Goal: Task Accomplishment & Management: Use online tool/utility

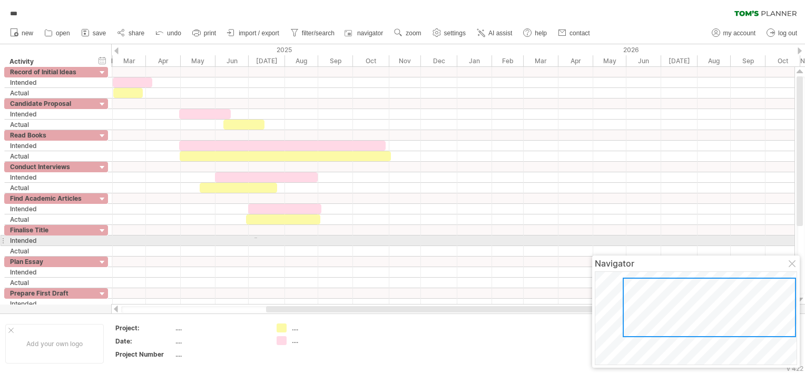
click at [255, 238] on div at bounding box center [452, 241] width 683 height 11
drag, startPoint x: 253, startPoint y: 236, endPoint x: 314, endPoint y: 241, distance: 61.3
click at [314, 241] on div at bounding box center [452, 241] width 683 height 11
click at [256, 240] on div at bounding box center [452, 241] width 683 height 11
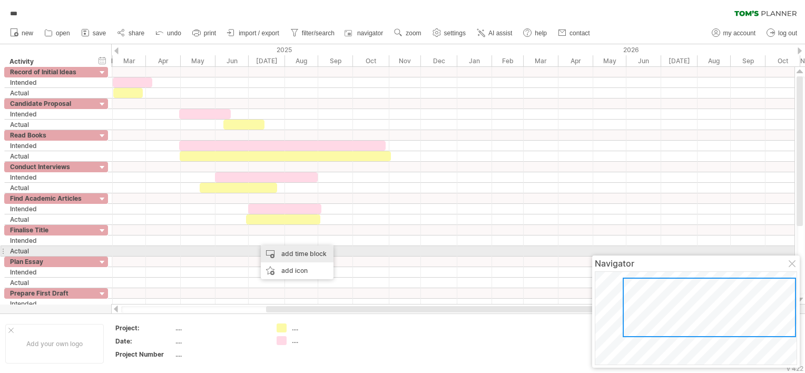
click at [277, 253] on div "add time block" at bounding box center [297, 254] width 73 height 17
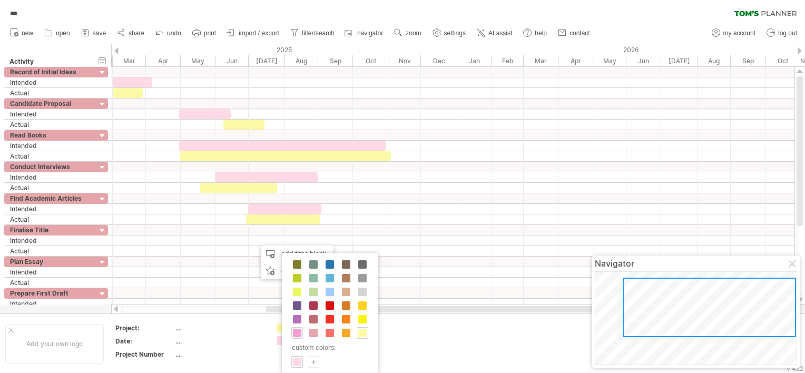
click at [295, 333] on span at bounding box center [297, 333] width 8 height 8
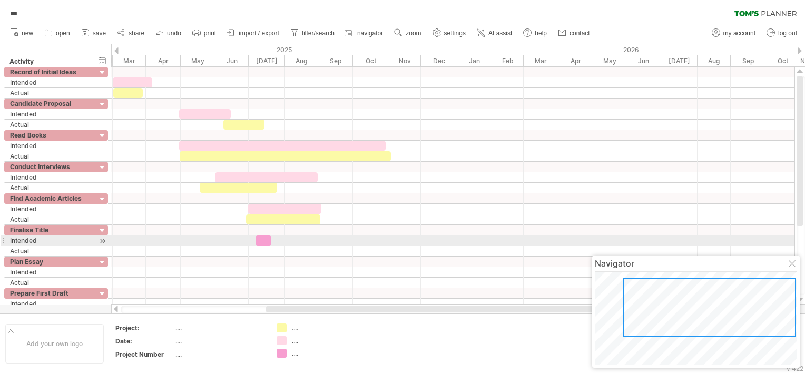
click at [261, 240] on div at bounding box center [264, 241] width 16 height 10
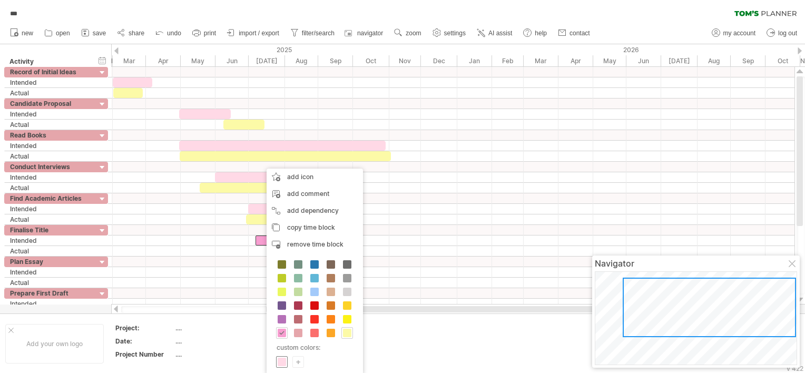
click at [284, 361] on span at bounding box center [282, 362] width 8 height 8
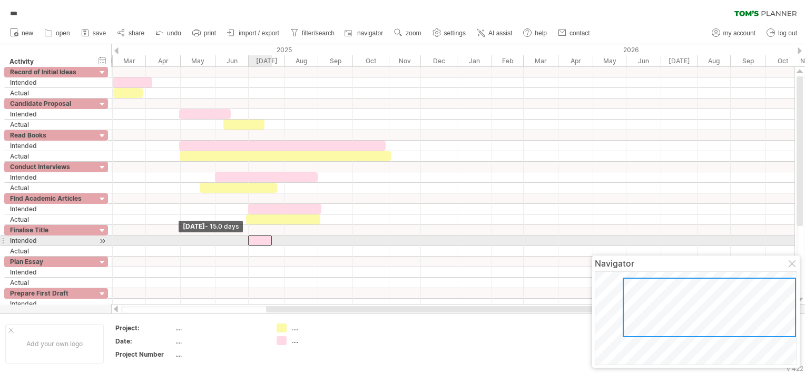
drag, startPoint x: 256, startPoint y: 239, endPoint x: 249, endPoint y: 240, distance: 6.9
click at [249, 240] on span at bounding box center [248, 241] width 4 height 10
drag, startPoint x: 270, startPoint y: 238, endPoint x: 284, endPoint y: 240, distance: 14.5
click at [284, 240] on span at bounding box center [286, 241] width 4 height 10
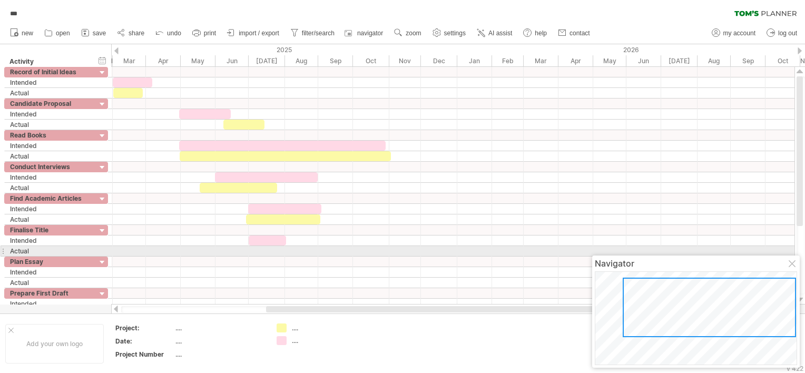
click at [278, 251] on div at bounding box center [452, 251] width 683 height 11
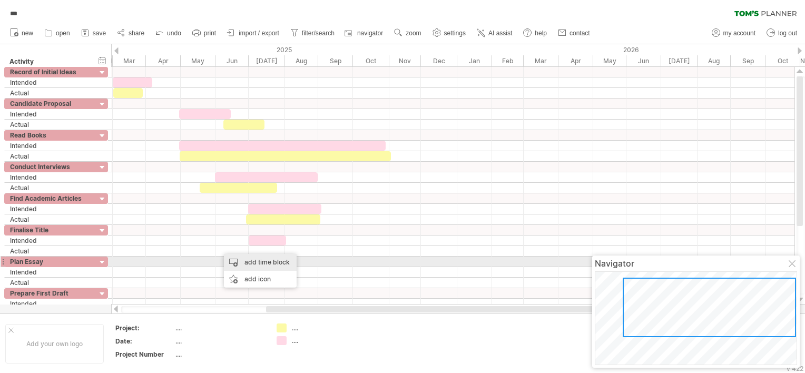
click at [238, 261] on div "add time block" at bounding box center [260, 262] width 73 height 17
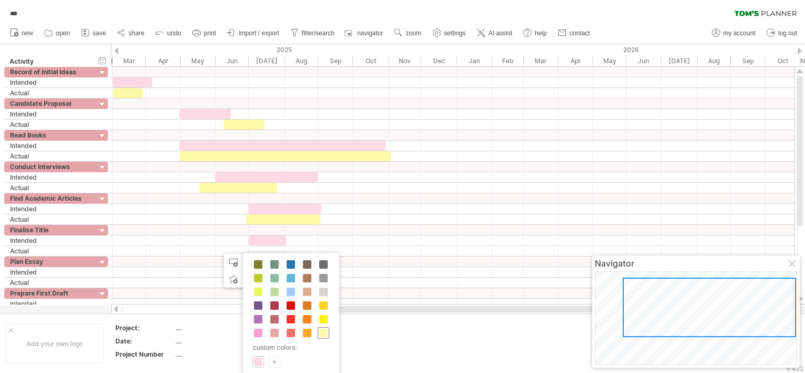
click at [325, 330] on span at bounding box center [323, 333] width 8 height 8
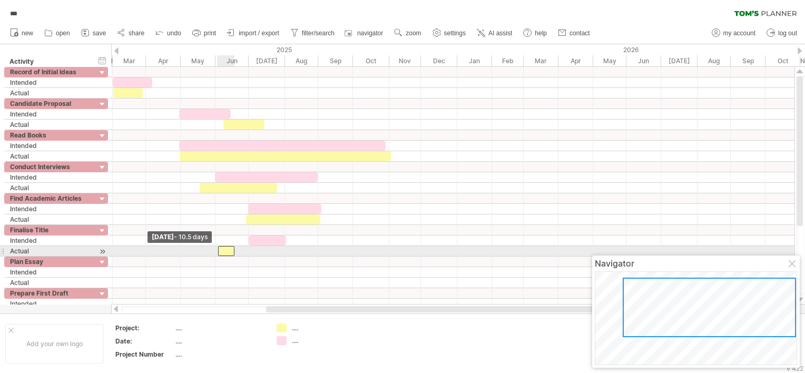
click at [218, 251] on span at bounding box center [218, 251] width 4 height 10
drag, startPoint x: 233, startPoint y: 248, endPoint x: 248, endPoint y: 249, distance: 14.8
click at [248, 249] on span at bounding box center [250, 251] width 4 height 10
click at [214, 247] on span at bounding box center [215, 251] width 4 height 10
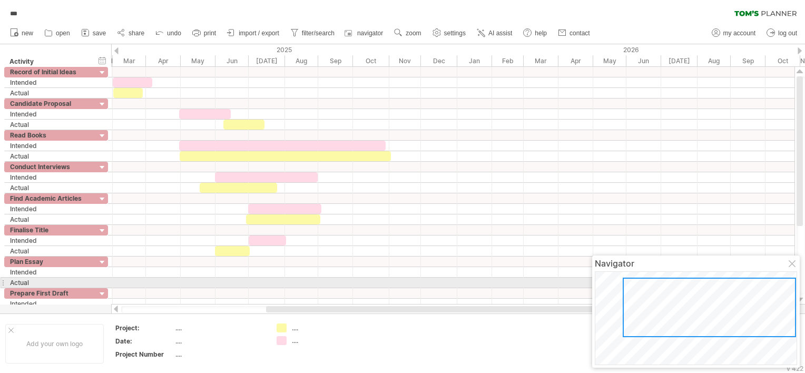
click at [242, 283] on div at bounding box center [452, 283] width 683 height 11
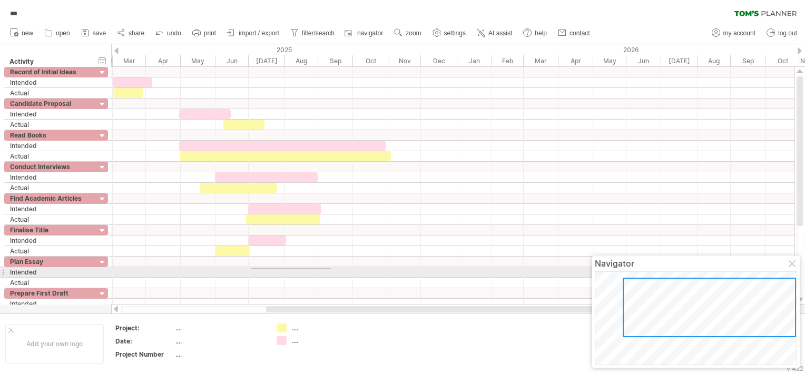
drag, startPoint x: 251, startPoint y: 269, endPoint x: 331, endPoint y: 269, distance: 80.1
click at [331, 269] on div at bounding box center [452, 272] width 683 height 11
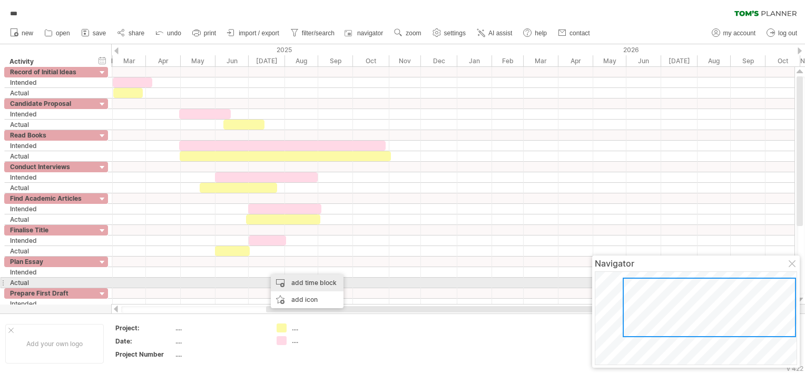
click at [286, 279] on div "add time block" at bounding box center [307, 283] width 73 height 17
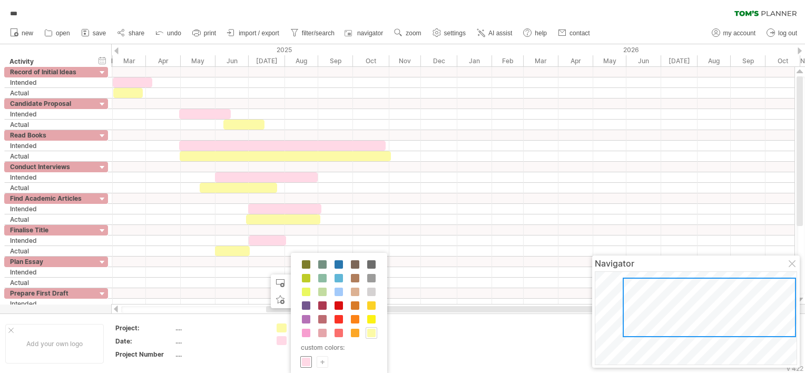
click at [307, 360] on span at bounding box center [306, 362] width 8 height 8
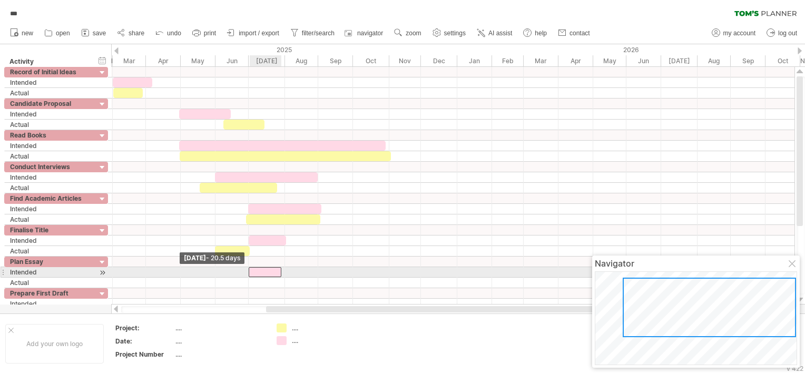
drag, startPoint x: 264, startPoint y: 270, endPoint x: 248, endPoint y: 271, distance: 16.4
click at [248, 271] on span at bounding box center [249, 272] width 4 height 10
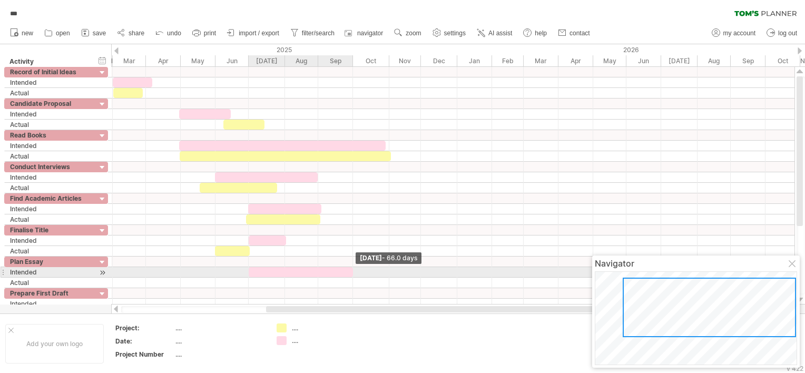
drag, startPoint x: 278, startPoint y: 269, endPoint x: 350, endPoint y: 269, distance: 71.7
click at [350, 269] on div at bounding box center [301, 272] width 104 height 10
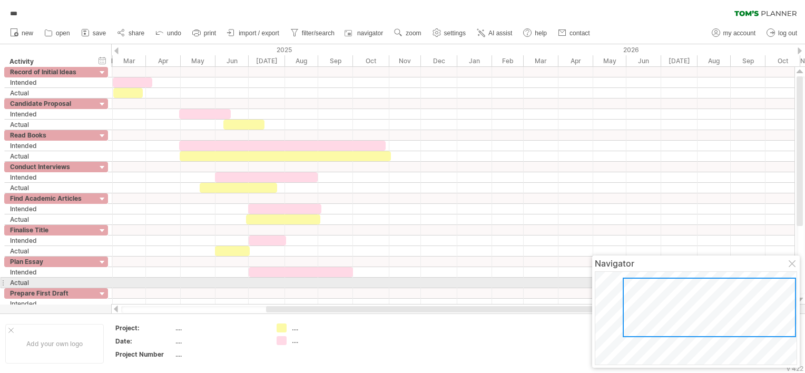
click at [251, 279] on div at bounding box center [452, 283] width 683 height 11
drag, startPoint x: 251, startPoint y: 279, endPoint x: 255, endPoint y: 286, distance: 8.0
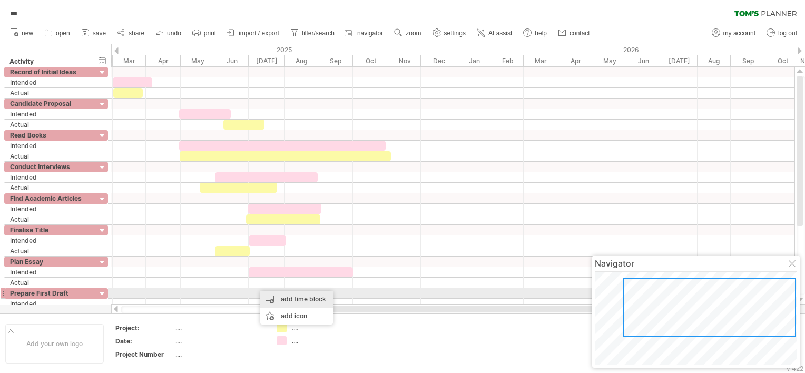
click at [277, 298] on div "add time block" at bounding box center [296, 299] width 73 height 17
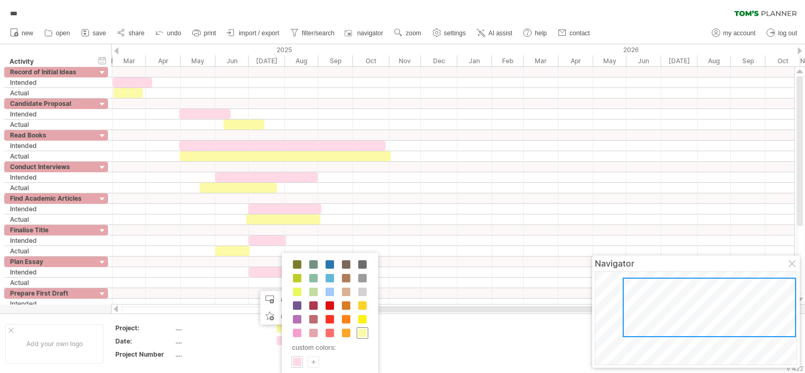
click at [361, 331] on span at bounding box center [362, 333] width 8 height 8
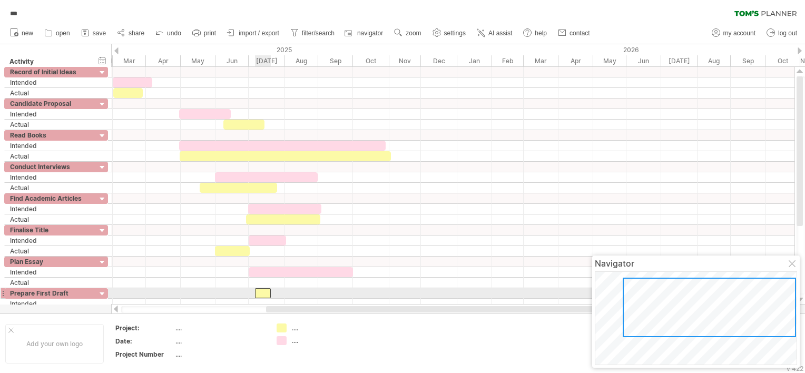
click at [263, 291] on div at bounding box center [263, 293] width 16 height 10
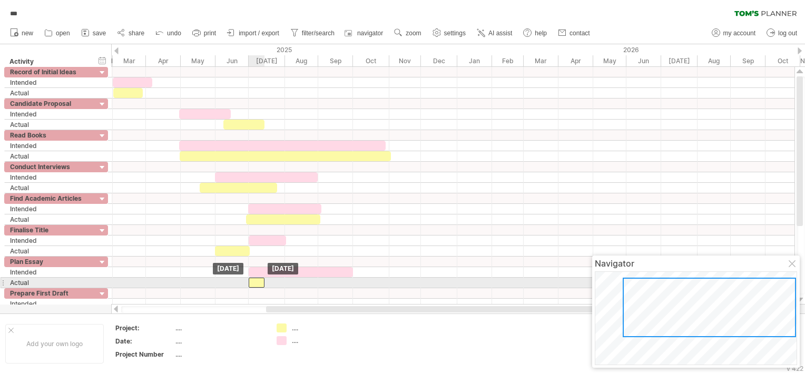
drag, startPoint x: 263, startPoint y: 291, endPoint x: 258, endPoint y: 281, distance: 11.1
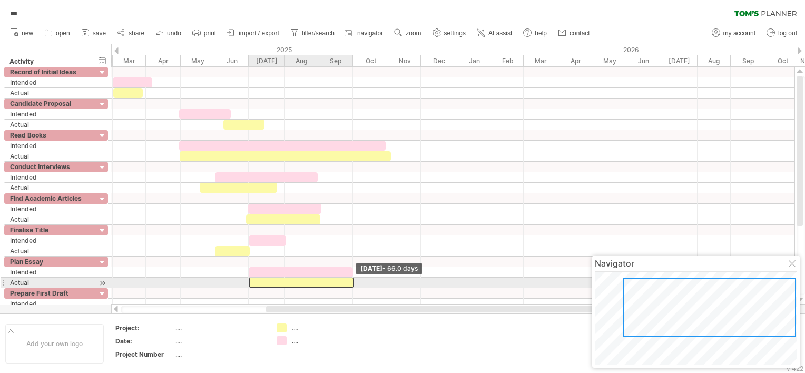
drag, startPoint x: 263, startPoint y: 279, endPoint x: 352, endPoint y: 281, distance: 88.5
click at [352, 281] on span at bounding box center [353, 283] width 4 height 10
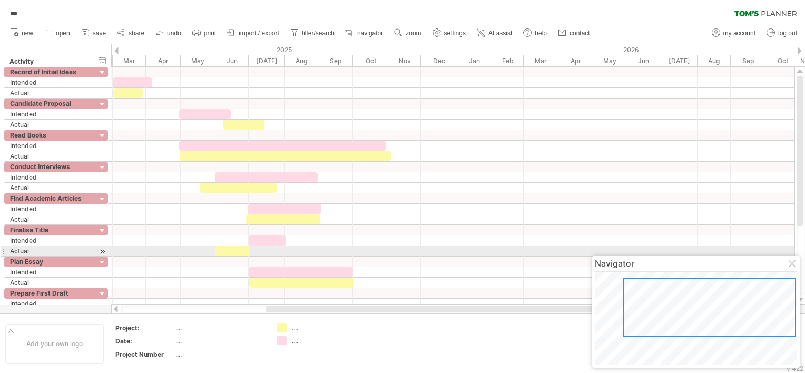
click at [497, 251] on div at bounding box center [452, 251] width 683 height 11
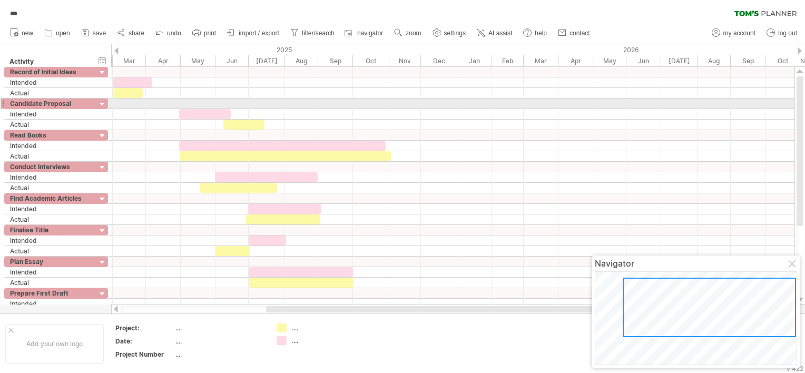
click at [803, 100] on div at bounding box center [801, 185] width 8 height 218
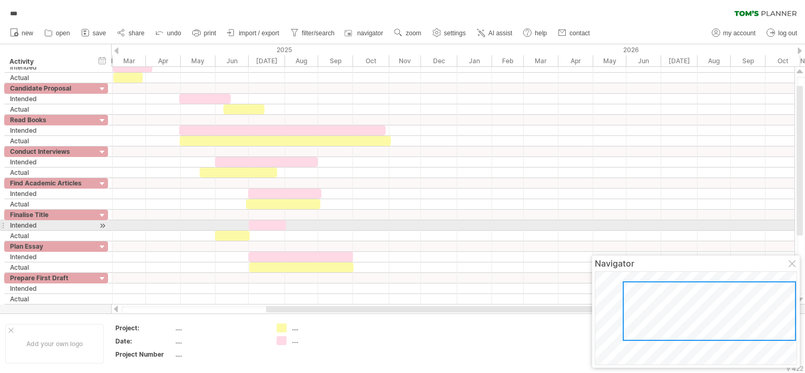
drag, startPoint x: 801, startPoint y: 222, endPoint x: 801, endPoint y: 232, distance: 9.5
click at [801, 232] on div at bounding box center [800, 161] width 6 height 150
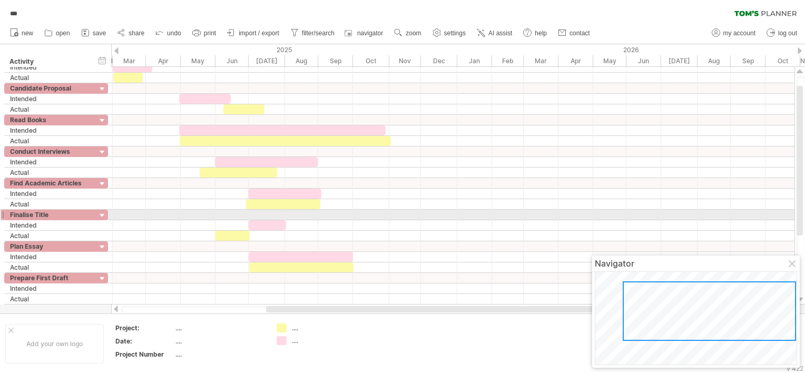
drag, startPoint x: 805, startPoint y: 219, endPoint x: 805, endPoint y: 242, distance: 23.2
click at [805, 242] on html "progress(100%) Trying to reach [DOMAIN_NAME] Connected again... 0% autosave... …" at bounding box center [402, 187] width 805 height 375
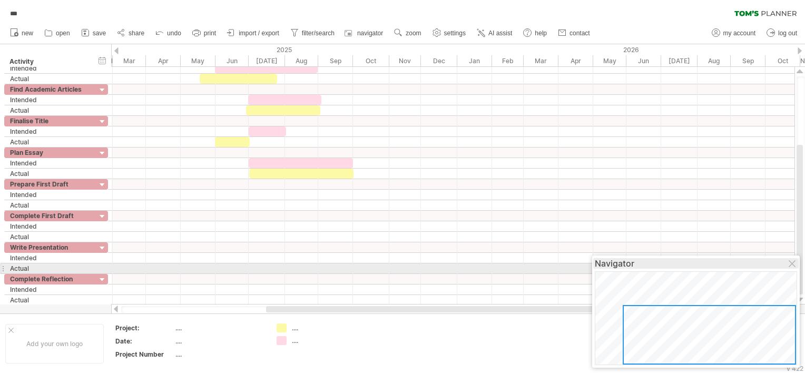
drag, startPoint x: 803, startPoint y: 208, endPoint x: 798, endPoint y: 267, distance: 59.7
click at [798, 267] on body "progress(100%) Trying to reach [DOMAIN_NAME] Connected again... 0% autosave... …" at bounding box center [402, 187] width 805 height 375
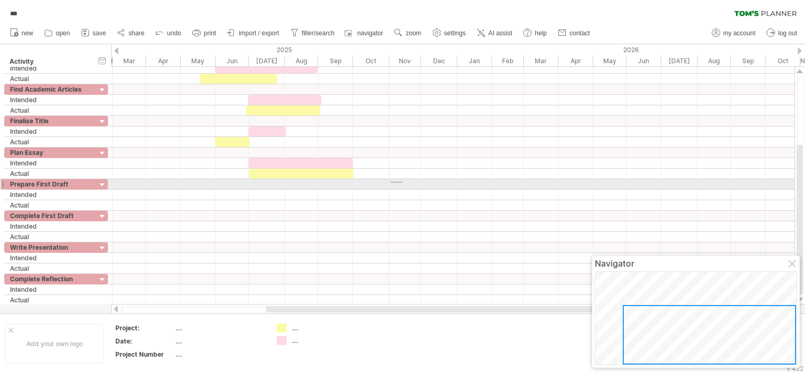
drag, startPoint x: 390, startPoint y: 182, endPoint x: 403, endPoint y: 183, distance: 12.2
click at [403, 183] on div at bounding box center [452, 184] width 683 height 11
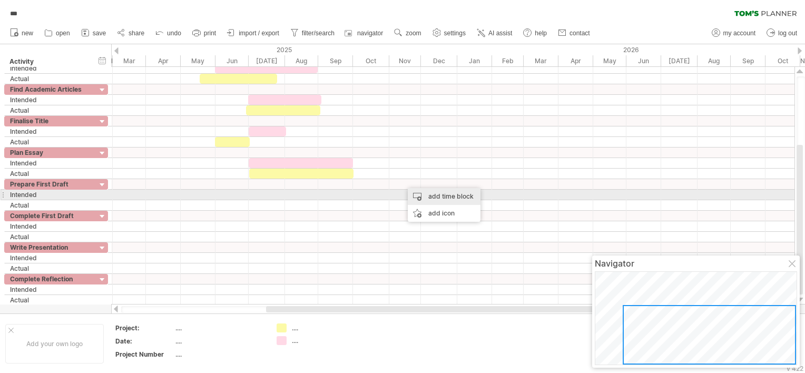
click at [457, 194] on div "add time block" at bounding box center [444, 196] width 73 height 17
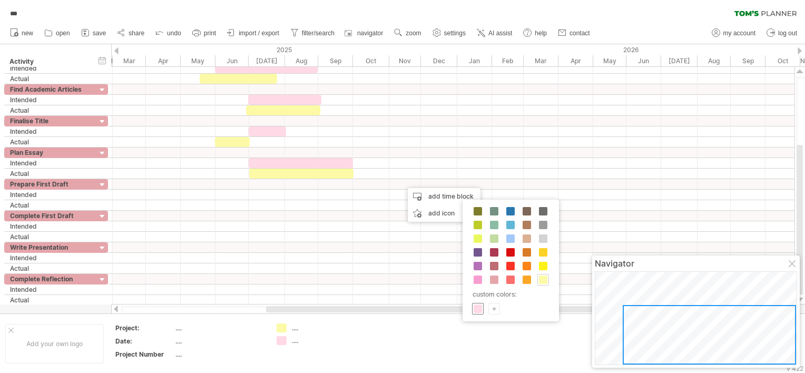
click at [478, 306] on span at bounding box center [478, 309] width 8 height 8
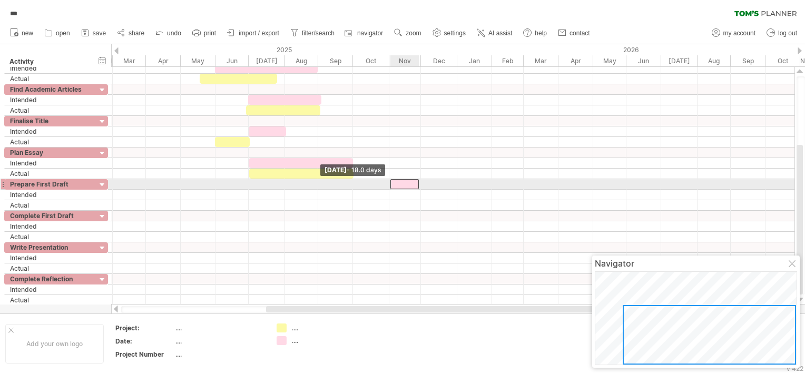
drag, startPoint x: 403, startPoint y: 182, endPoint x: 391, endPoint y: 184, distance: 12.3
click at [391, 184] on span at bounding box center [390, 184] width 4 height 10
drag, startPoint x: 417, startPoint y: 180, endPoint x: 455, endPoint y: 182, distance: 38.0
click at [455, 182] on span at bounding box center [457, 184] width 4 height 10
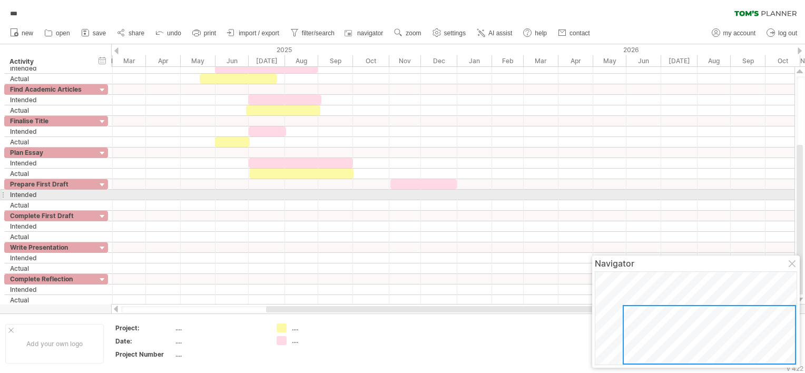
click at [397, 194] on div at bounding box center [452, 195] width 683 height 11
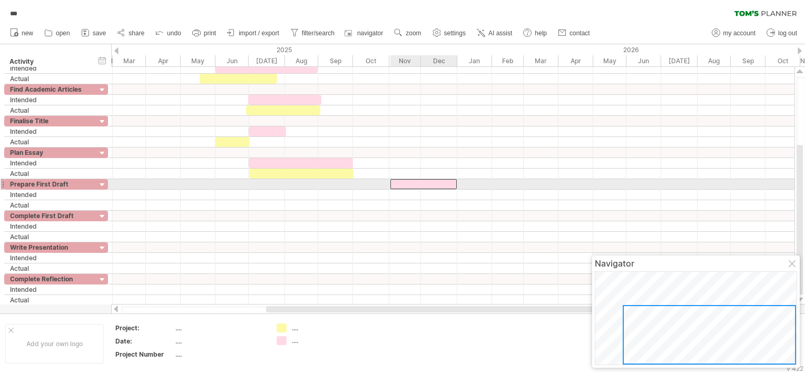
click at [395, 181] on div at bounding box center [423, 184] width 66 height 10
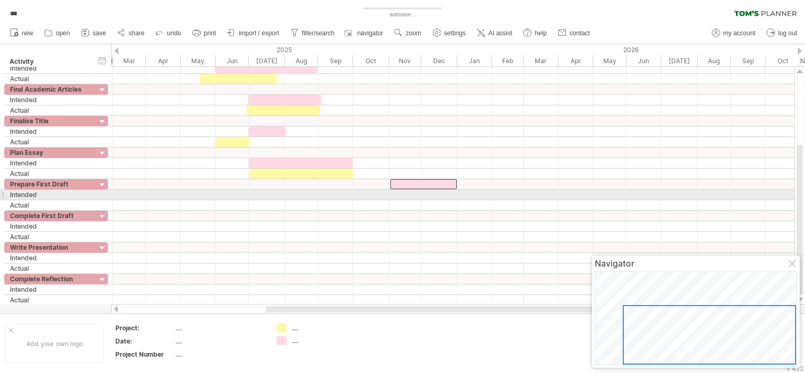
click at [395, 193] on div at bounding box center [452, 195] width 683 height 11
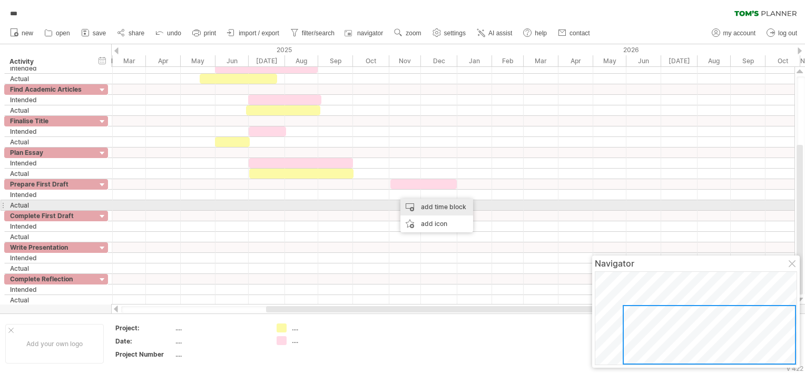
click at [419, 204] on div "add time block" at bounding box center [436, 207] width 73 height 17
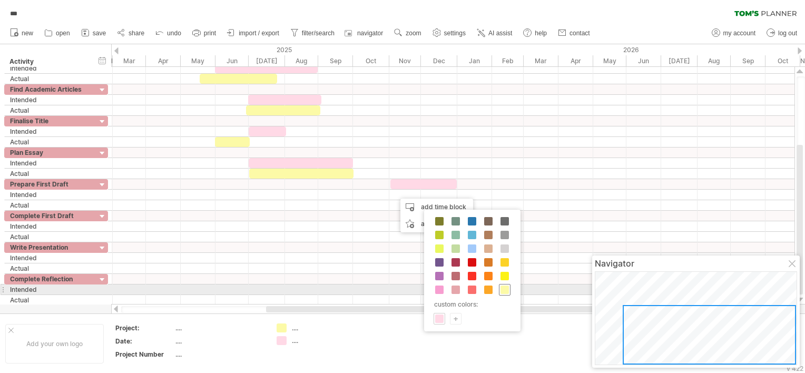
click at [504, 287] on span at bounding box center [505, 290] width 8 height 8
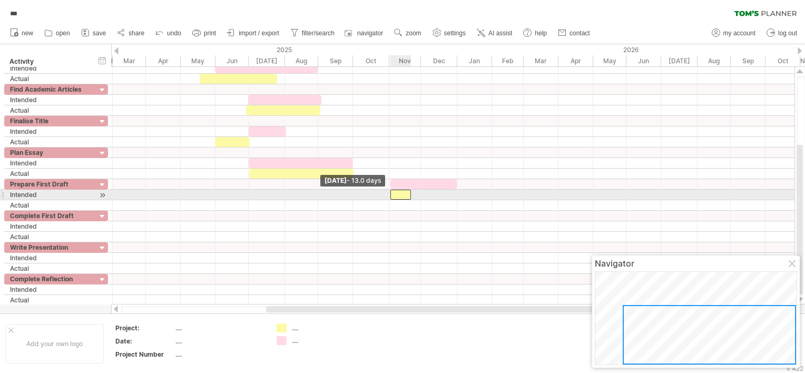
click at [390, 197] on span at bounding box center [390, 195] width 4 height 10
drag, startPoint x: 413, startPoint y: 193, endPoint x: 426, endPoint y: 192, distance: 12.7
click at [426, 192] on div at bounding box center [452, 195] width 683 height 11
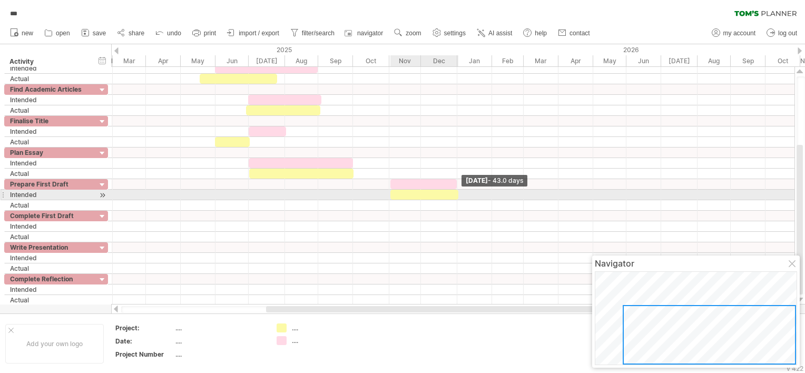
drag, startPoint x: 409, startPoint y: 192, endPoint x: 456, endPoint y: 191, distance: 47.4
click at [456, 191] on span at bounding box center [458, 195] width 4 height 10
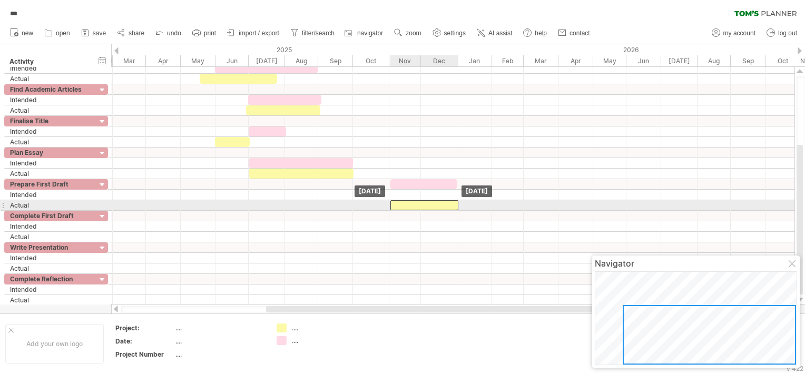
drag, startPoint x: 416, startPoint y: 198, endPoint x: 416, endPoint y: 204, distance: 6.8
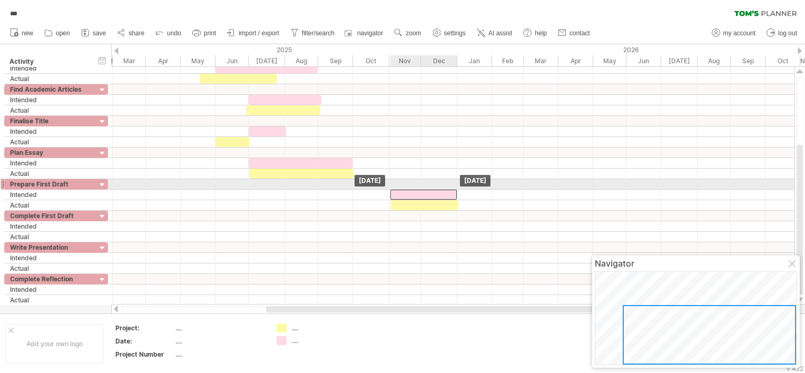
drag, startPoint x: 417, startPoint y: 181, endPoint x: 417, endPoint y: 189, distance: 7.4
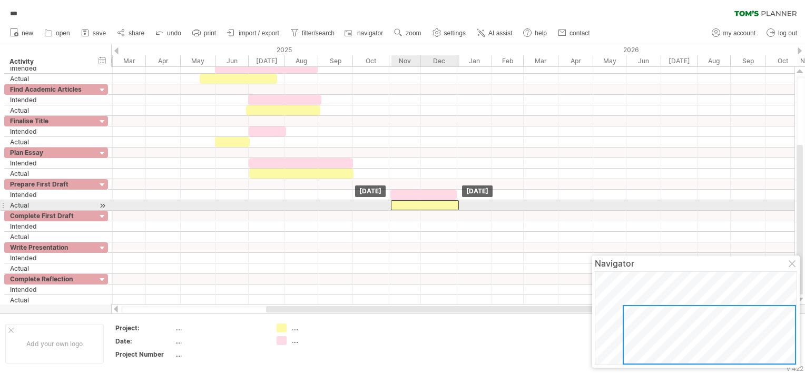
click at [403, 204] on div at bounding box center [425, 205] width 68 height 10
click at [401, 202] on div at bounding box center [424, 205] width 68 height 10
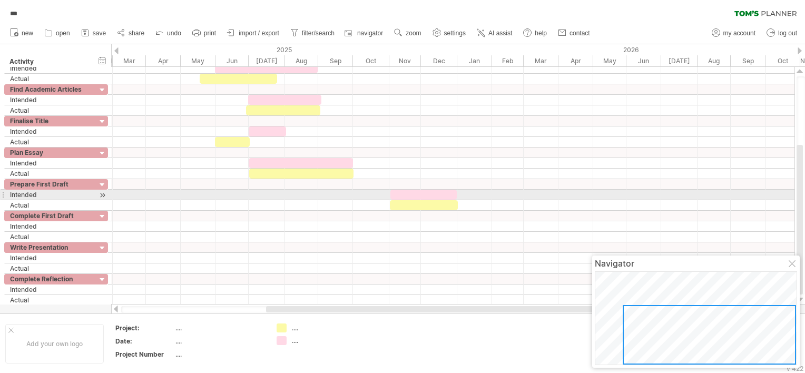
drag, startPoint x: 804, startPoint y: 171, endPoint x: 800, endPoint y: 199, distance: 28.1
click at [800, 199] on div at bounding box center [801, 185] width 8 height 218
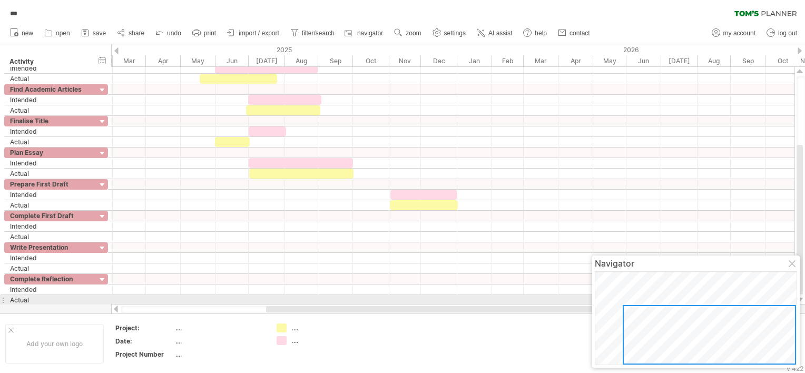
drag, startPoint x: 803, startPoint y: 282, endPoint x: 802, endPoint y: 300, distance: 17.9
click at [802, 300] on div at bounding box center [800, 186] width 11 height 238
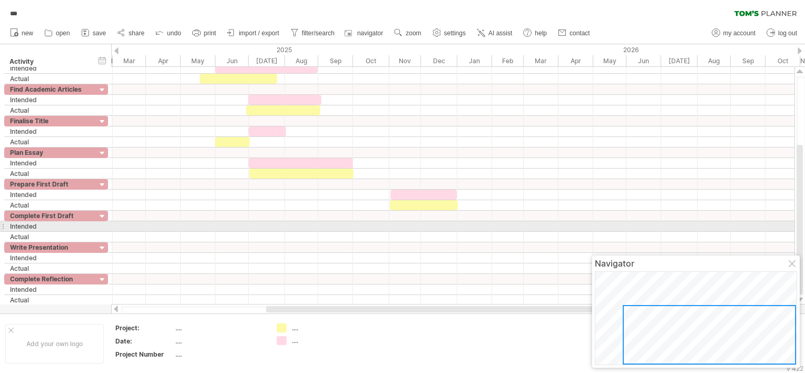
drag, startPoint x: 423, startPoint y: 223, endPoint x: 486, endPoint y: 223, distance: 63.8
click at [486, 223] on div at bounding box center [452, 226] width 683 height 11
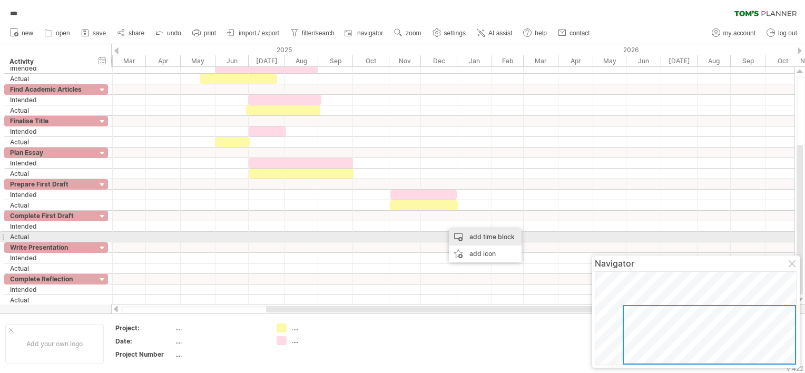
click at [464, 236] on div "add time block" at bounding box center [485, 237] width 73 height 17
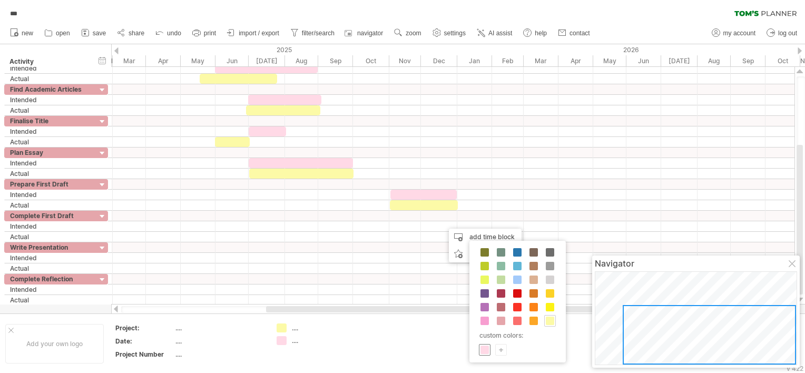
click at [487, 350] on span at bounding box center [485, 350] width 8 height 8
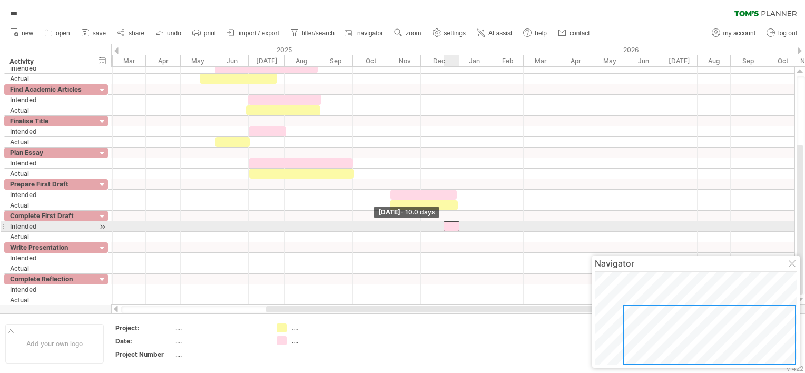
click at [445, 226] on span at bounding box center [444, 226] width 4 height 10
drag, startPoint x: 453, startPoint y: 226, endPoint x: 466, endPoint y: 226, distance: 13.2
click at [466, 226] on div at bounding box center [465, 226] width 16 height 10
drag, startPoint x: 474, startPoint y: 223, endPoint x: 493, endPoint y: 225, distance: 19.6
click at [493, 225] on span at bounding box center [493, 226] width 4 height 10
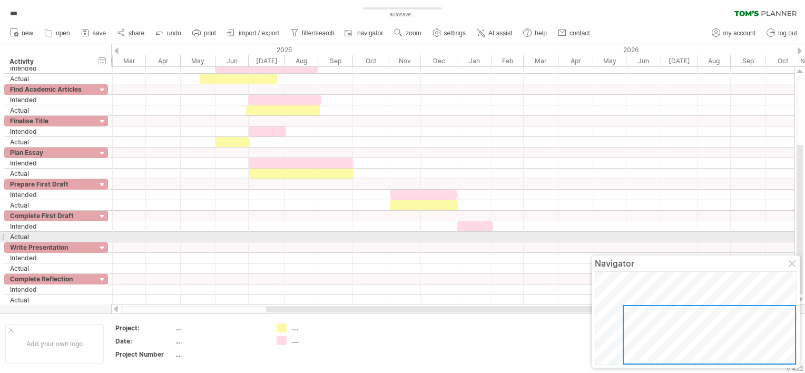
click at [478, 233] on div at bounding box center [452, 237] width 683 height 11
click at [498, 242] on div "add time block" at bounding box center [520, 246] width 73 height 17
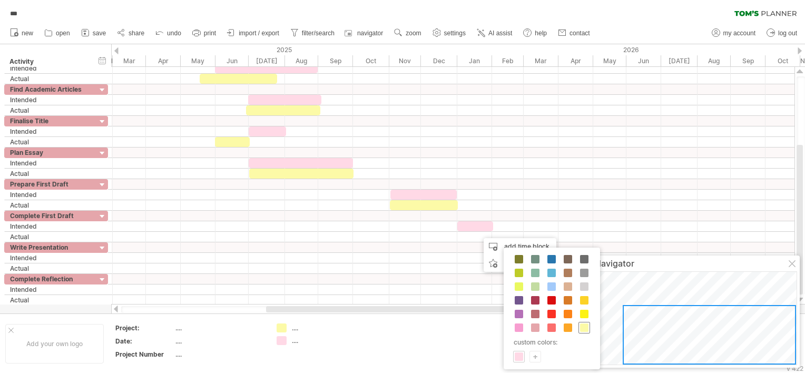
click at [580, 324] on span at bounding box center [584, 328] width 8 height 8
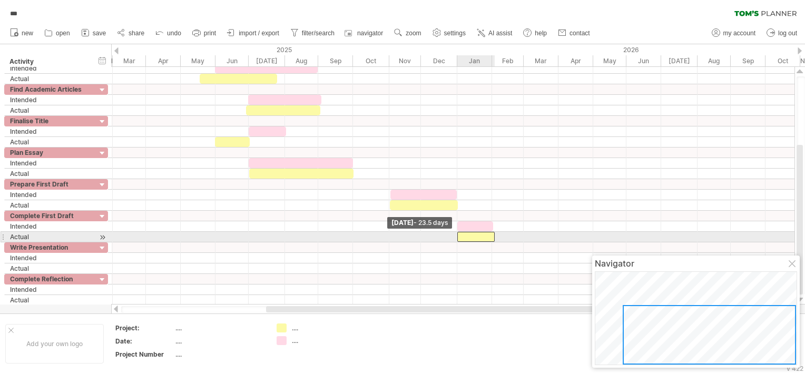
drag, startPoint x: 478, startPoint y: 237, endPoint x: 457, endPoint y: 237, distance: 21.1
click at [457, 237] on span at bounding box center [457, 237] width 4 height 10
click at [491, 233] on div at bounding box center [474, 237] width 37 height 10
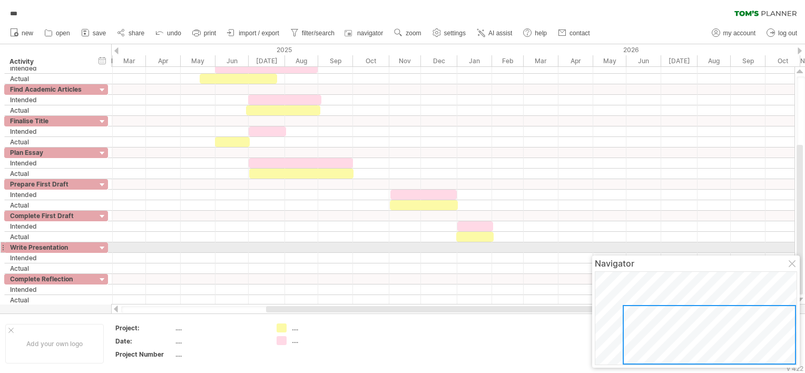
click at [494, 250] on div at bounding box center [452, 247] width 683 height 11
